Goal: Find specific page/section

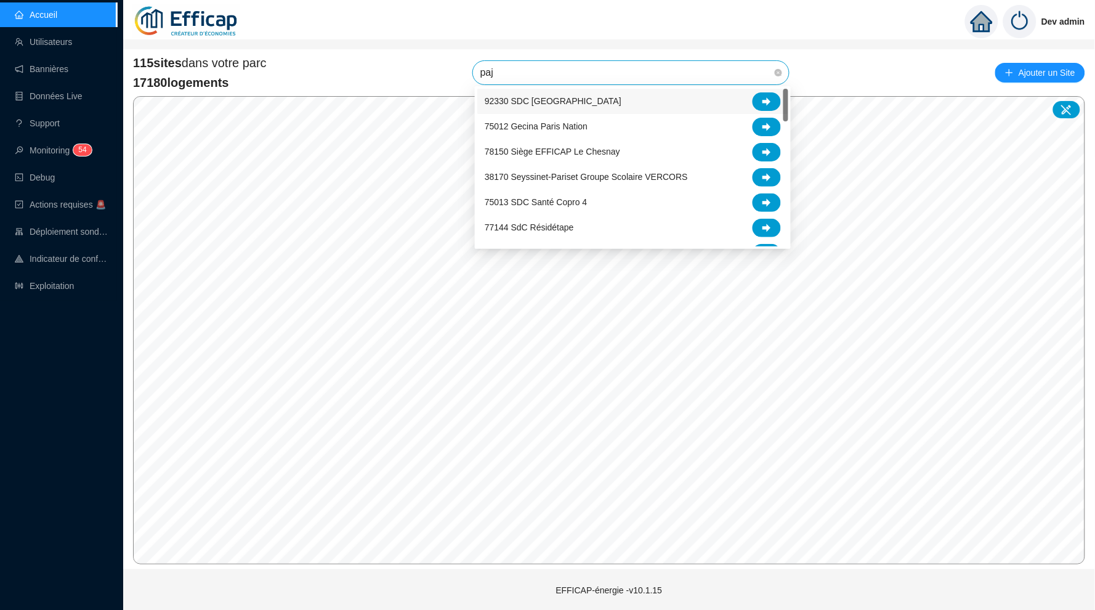
type input "pajo"
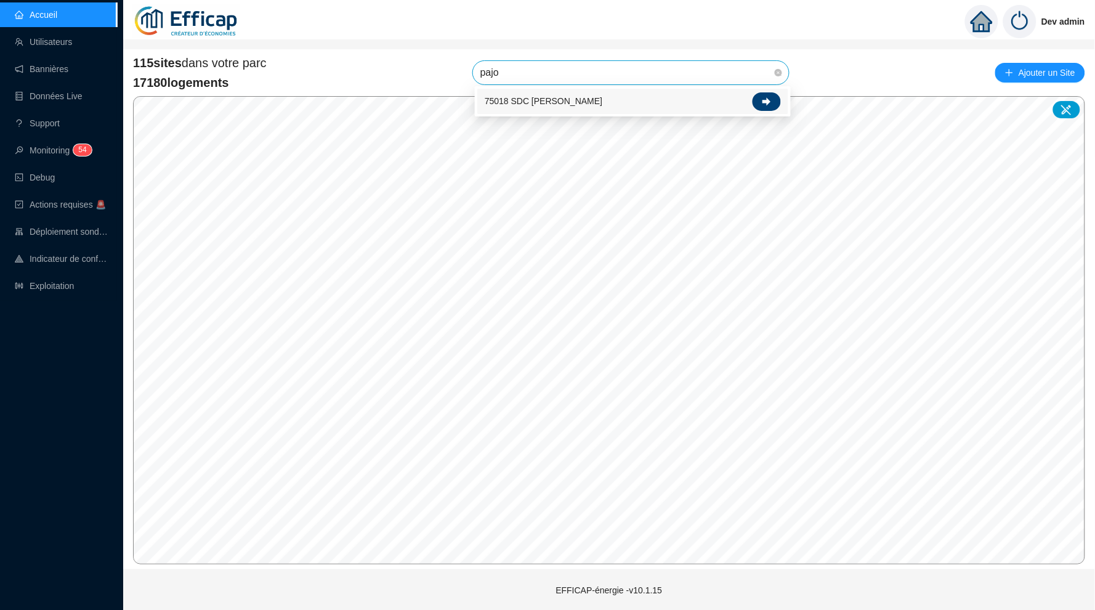
click at [769, 97] on icon at bounding box center [766, 101] width 9 height 9
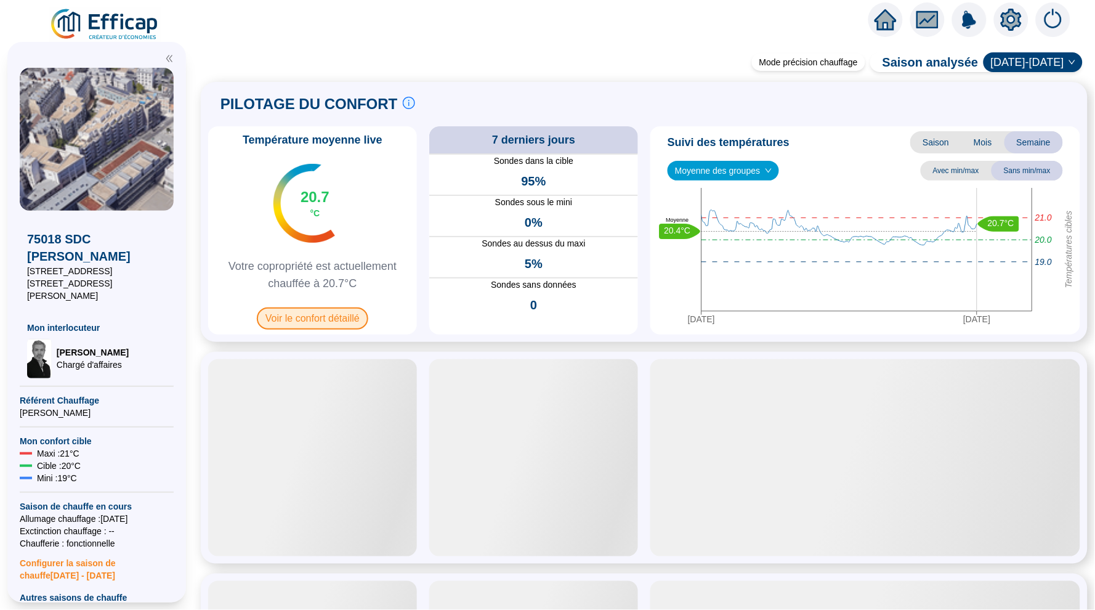
click at [325, 318] on span "Voir le confort détaillé" at bounding box center [312, 318] width 111 height 22
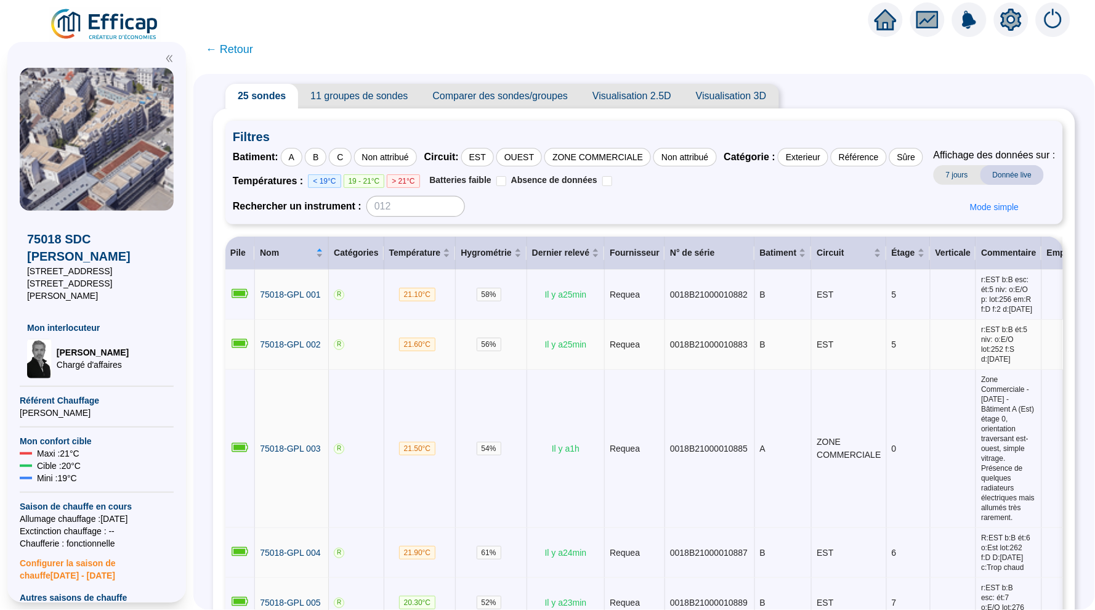
scroll to position [31, 0]
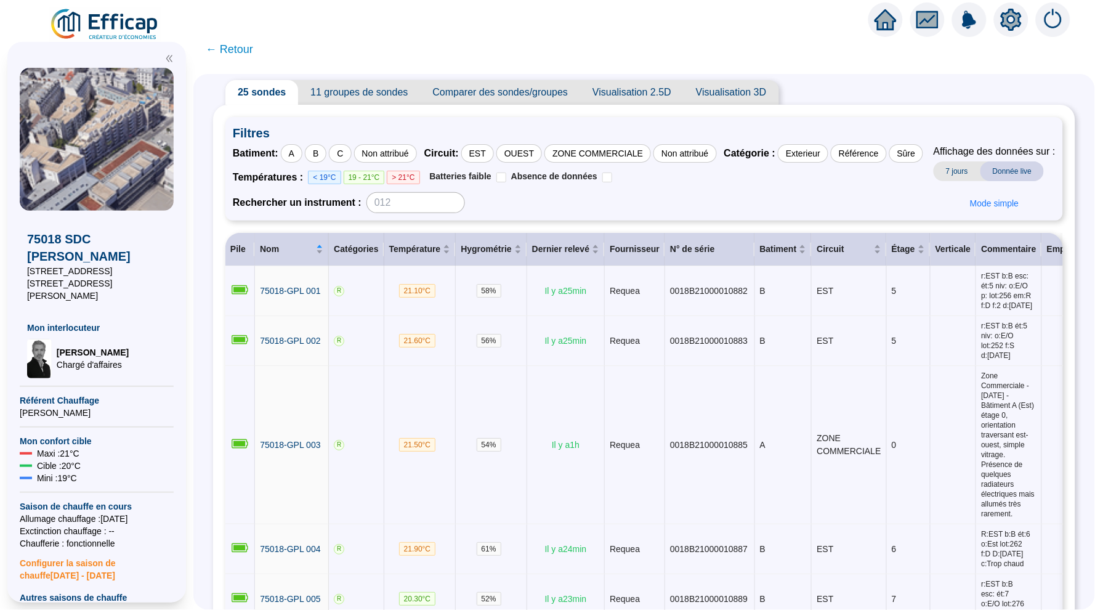
click at [858, 87] on div "25 sondes 11 groupes de sondes Comparer des sondes/groupes Visualisation 2.5D V…" at bounding box center [644, 92] width 862 height 25
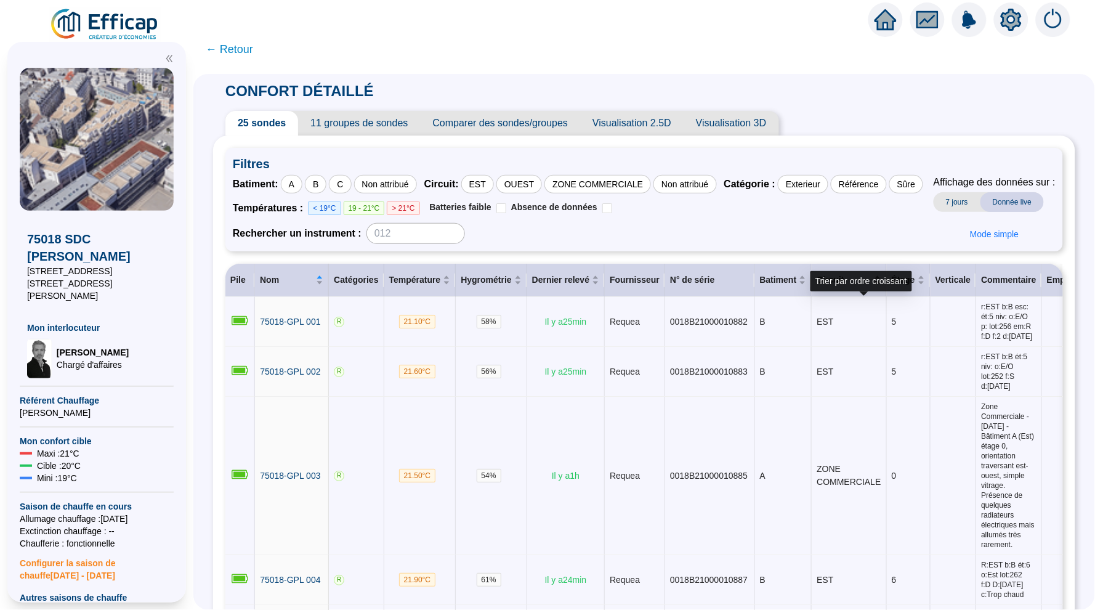
scroll to position [0, 0]
click at [361, 1] on div at bounding box center [547, 17] width 1095 height 34
